Goal: Task Accomplishment & Management: Manage account settings

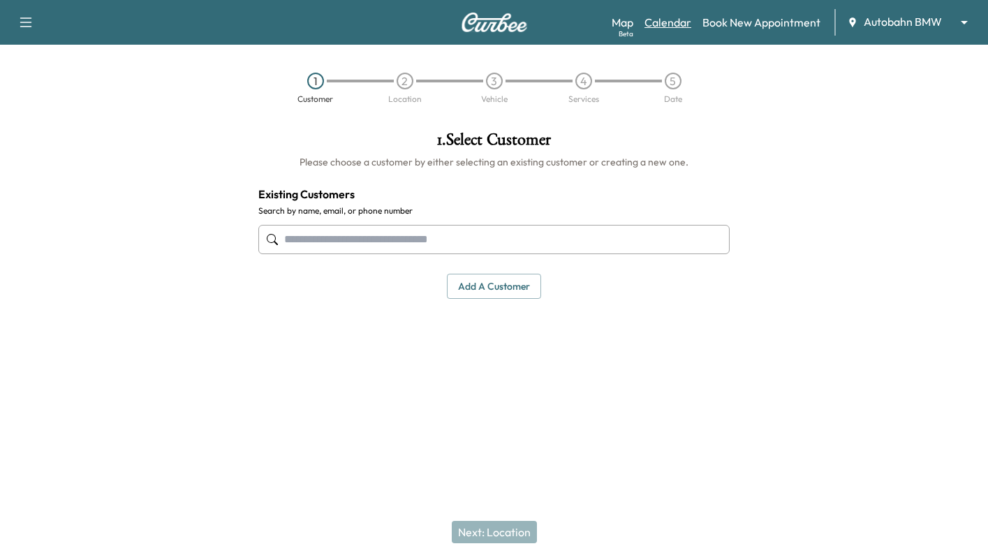
click at [678, 27] on link "Calendar" at bounding box center [668, 22] width 47 height 17
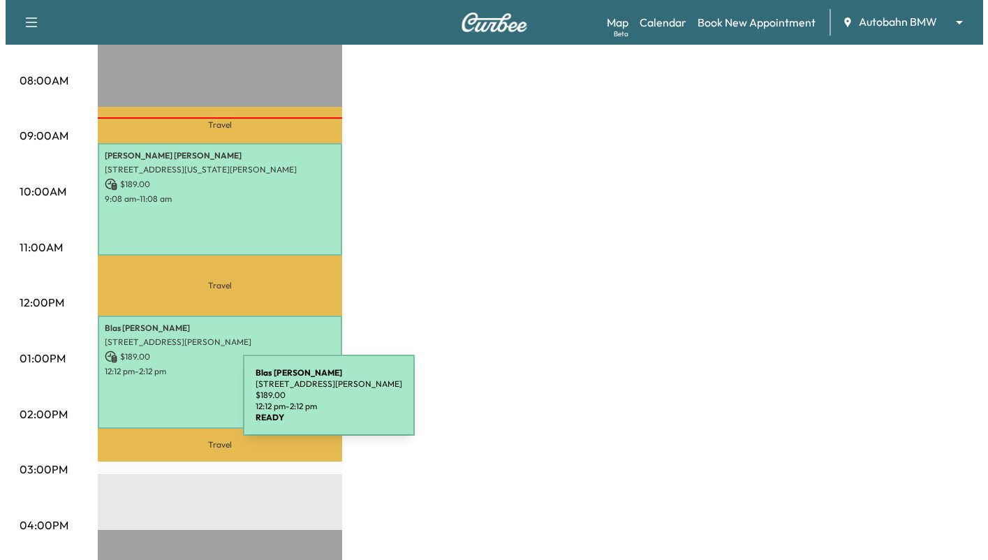
scroll to position [349, 0]
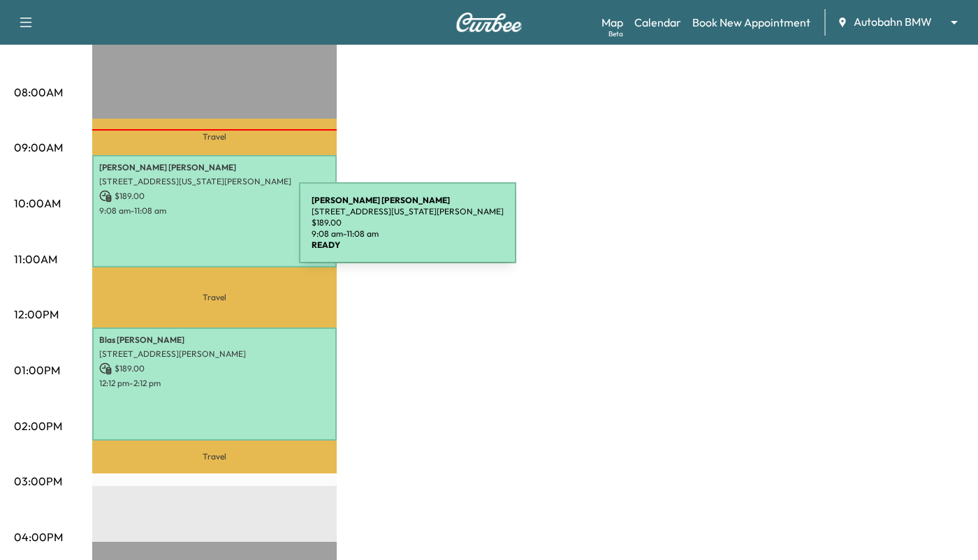
click at [194, 231] on div "[PERSON_NAME] [STREET_ADDRESS][US_STATE][PERSON_NAME] $ 189.00 9:08 am - 11:08 …" at bounding box center [214, 211] width 244 height 113
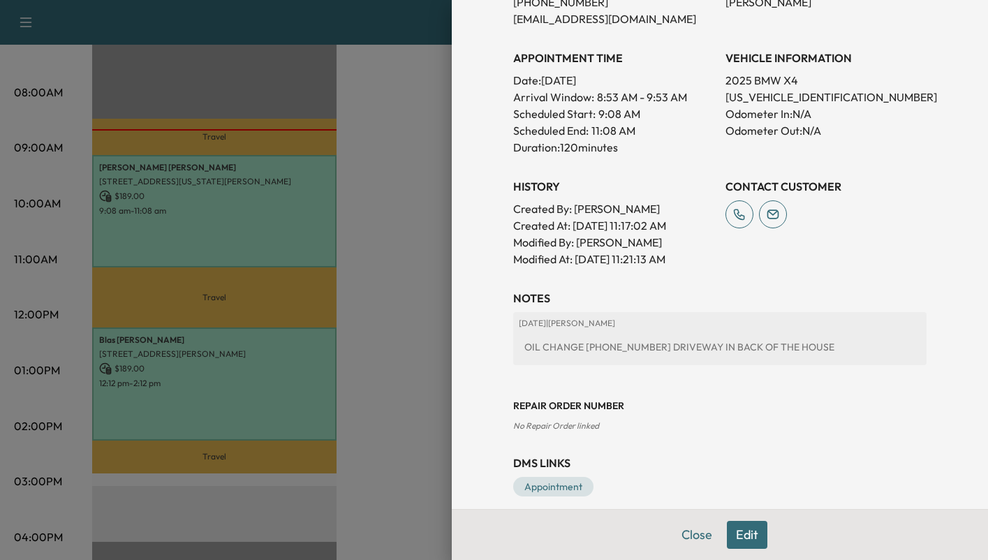
scroll to position [364, 0]
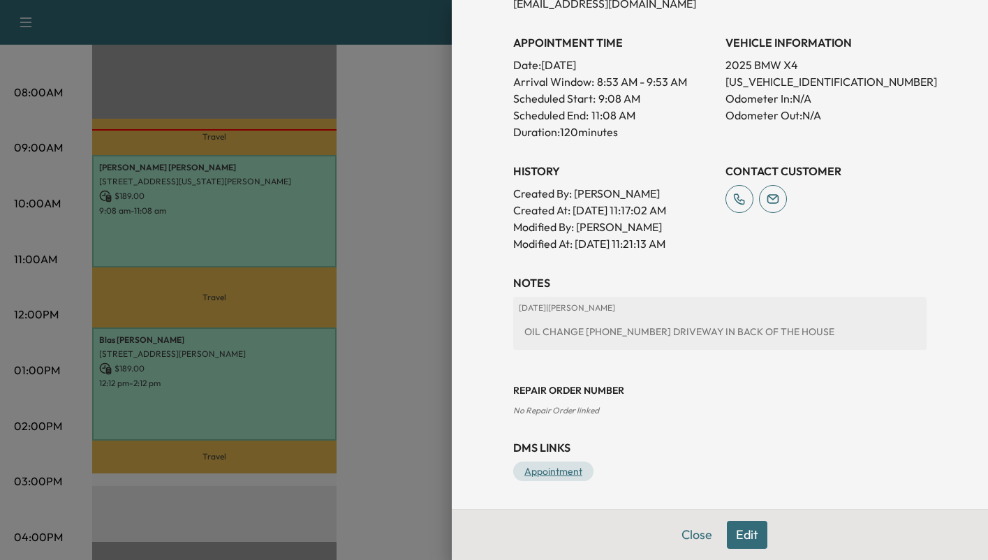
click at [550, 475] on link "Appointment" at bounding box center [553, 472] width 80 height 20
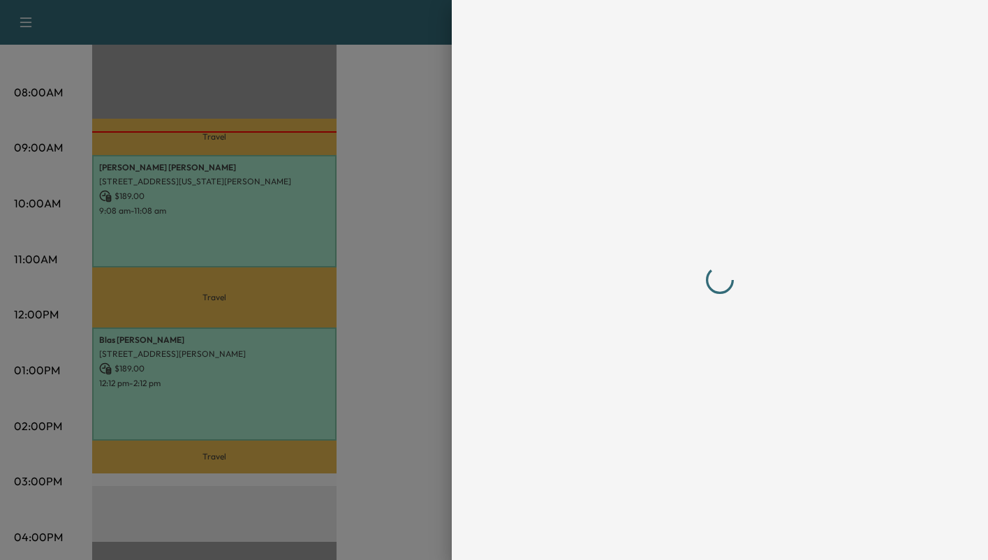
scroll to position [0, 0]
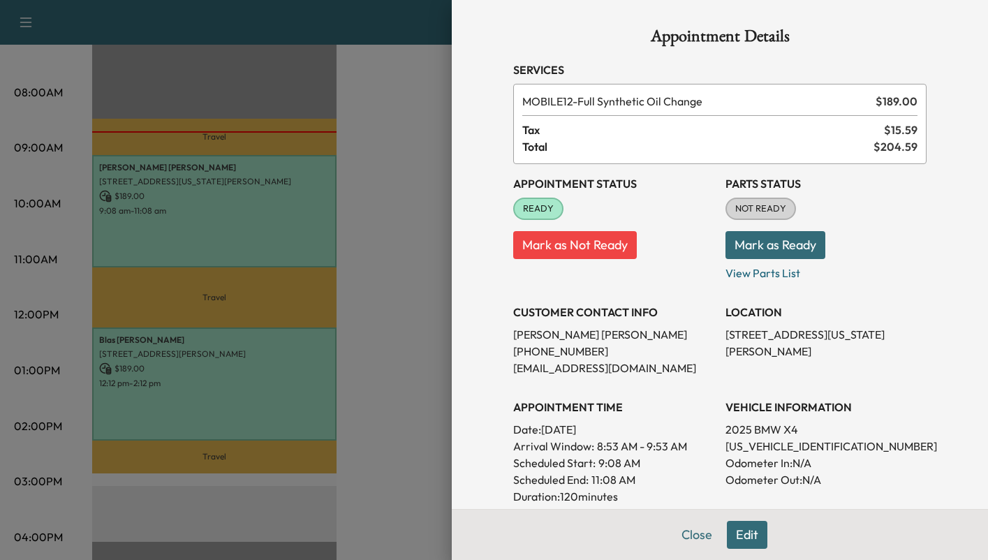
click at [751, 242] on button "Mark as Ready" at bounding box center [776, 245] width 100 height 28
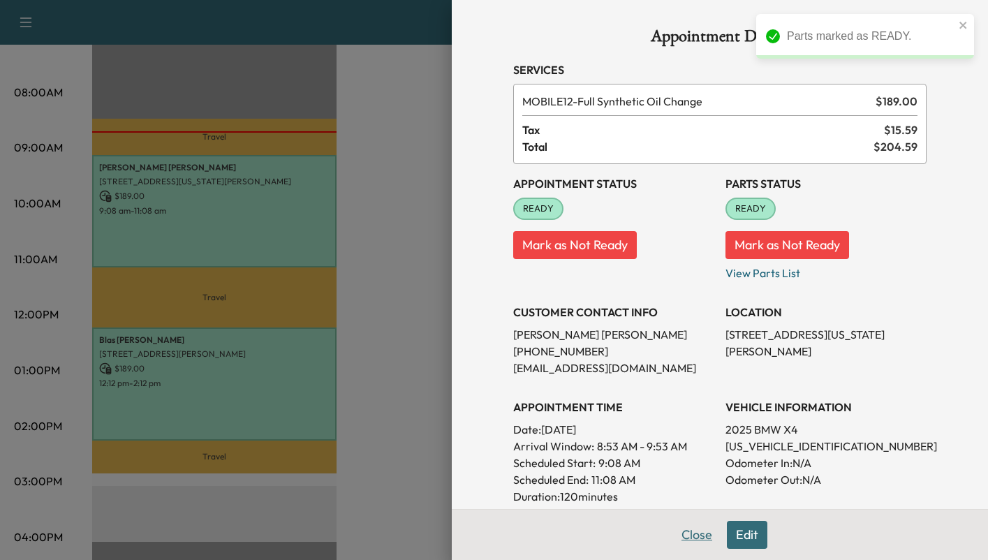
click at [692, 537] on button "Close" at bounding box center [696, 535] width 49 height 28
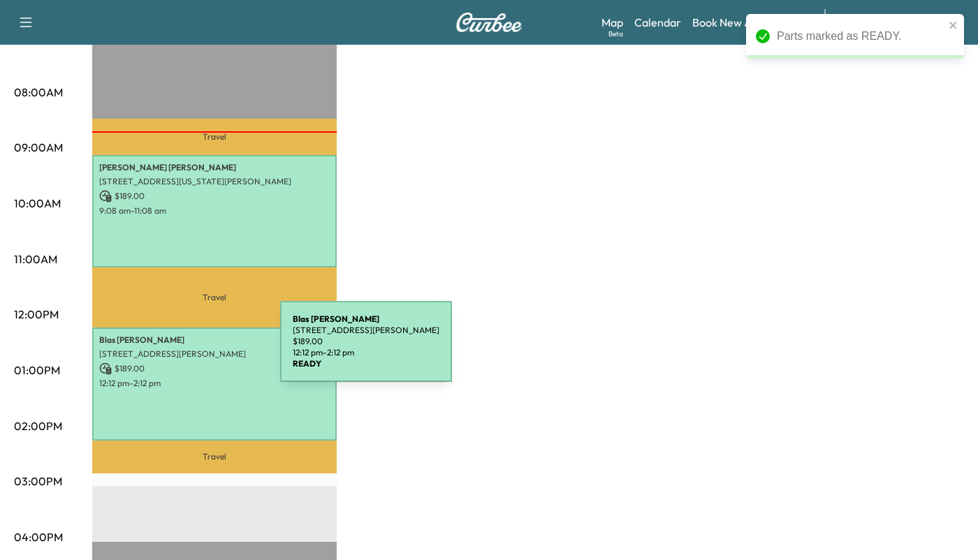
click at [177, 353] on p "[STREET_ADDRESS][PERSON_NAME]" at bounding box center [214, 353] width 230 height 11
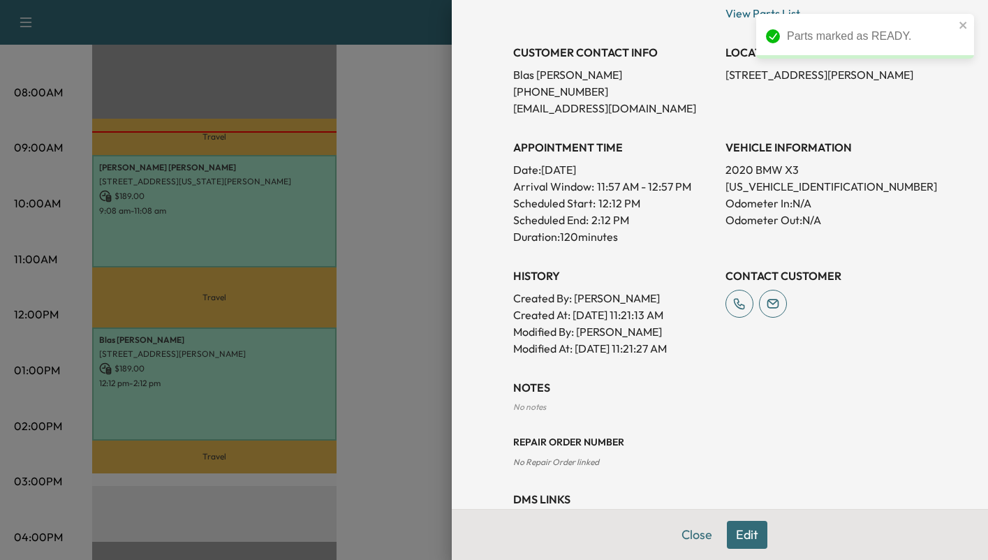
scroll to position [311, 0]
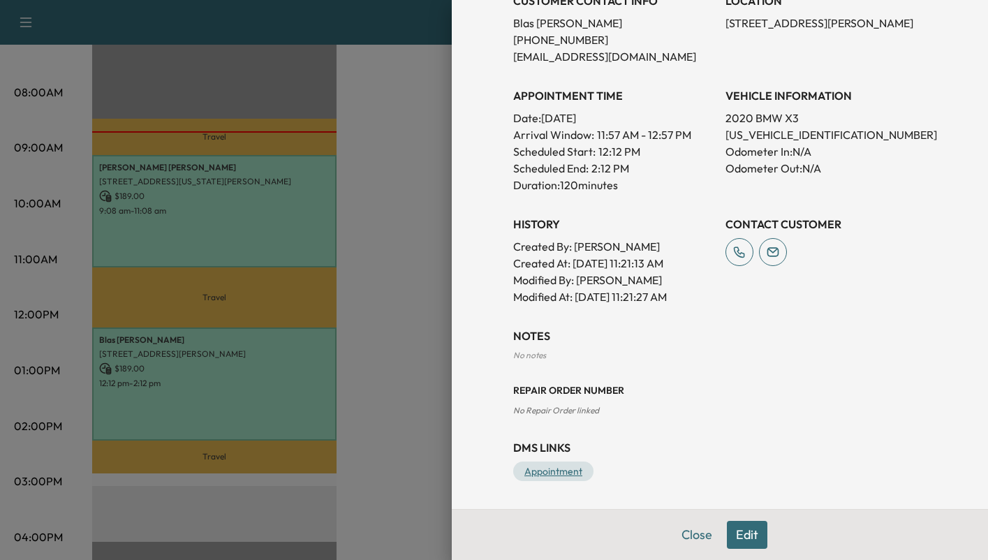
click at [540, 469] on link "Appointment" at bounding box center [553, 472] width 80 height 20
click at [692, 534] on button "Close" at bounding box center [696, 535] width 49 height 28
